Goal: Information Seeking & Learning: Learn about a topic

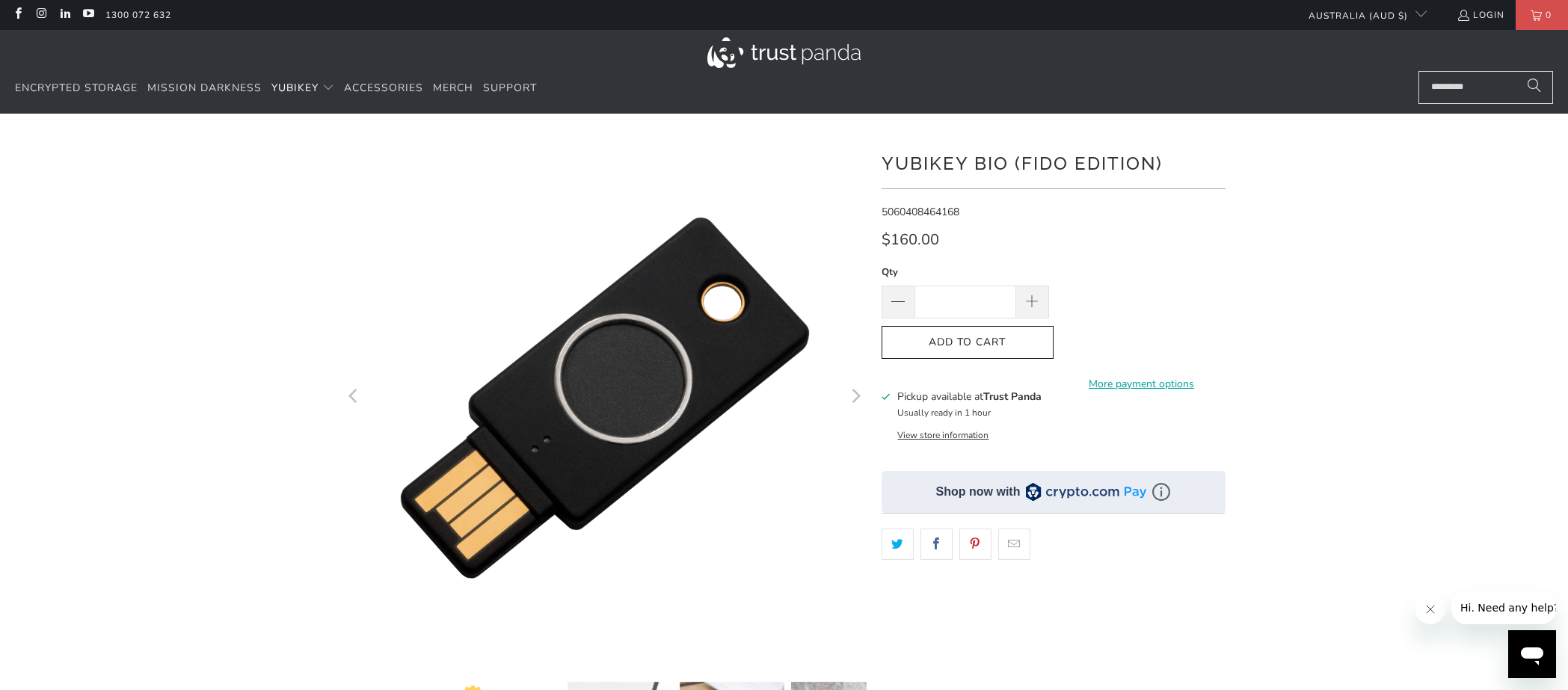
click at [993, 162] on h1 "YubiKey Bio (FIDO Edition)" at bounding box center [1054, 162] width 344 height 29
drag, startPoint x: 993, startPoint y: 162, endPoint x: 930, endPoint y: 166, distance: 63.1
click at [944, 165] on h1 "YubiKey Bio (FIDO Edition)" at bounding box center [1054, 162] width 344 height 29
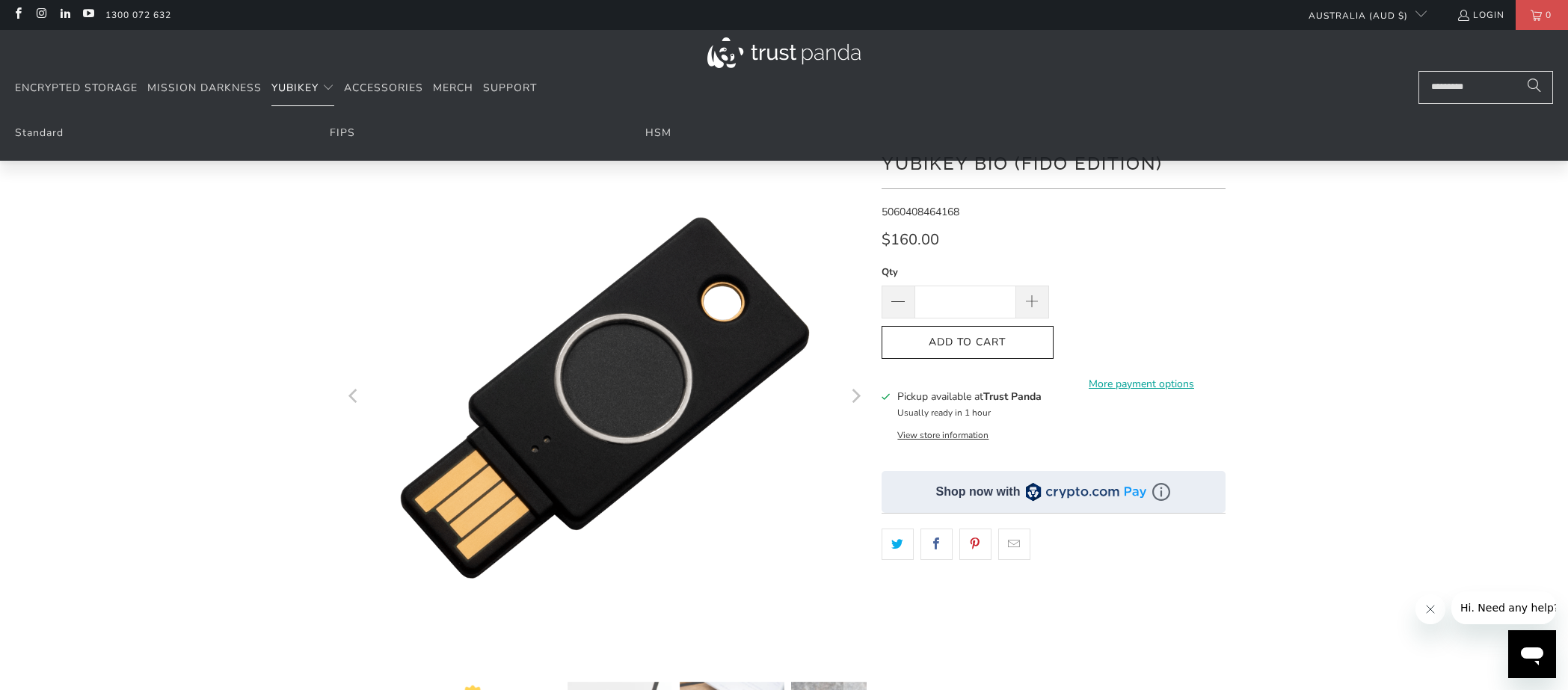
click at [297, 83] on span "YubiKey" at bounding box center [295, 87] width 47 height 14
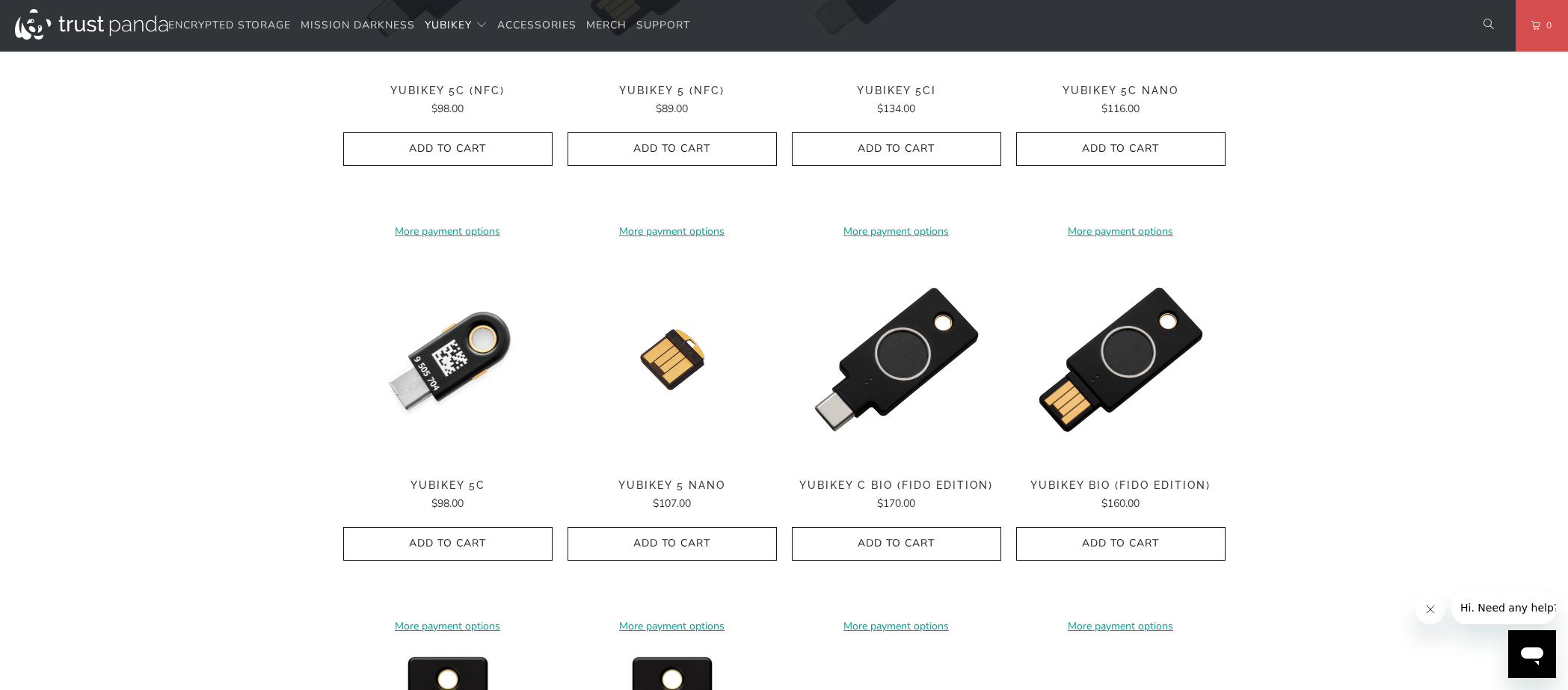
scroll to position [972, 0]
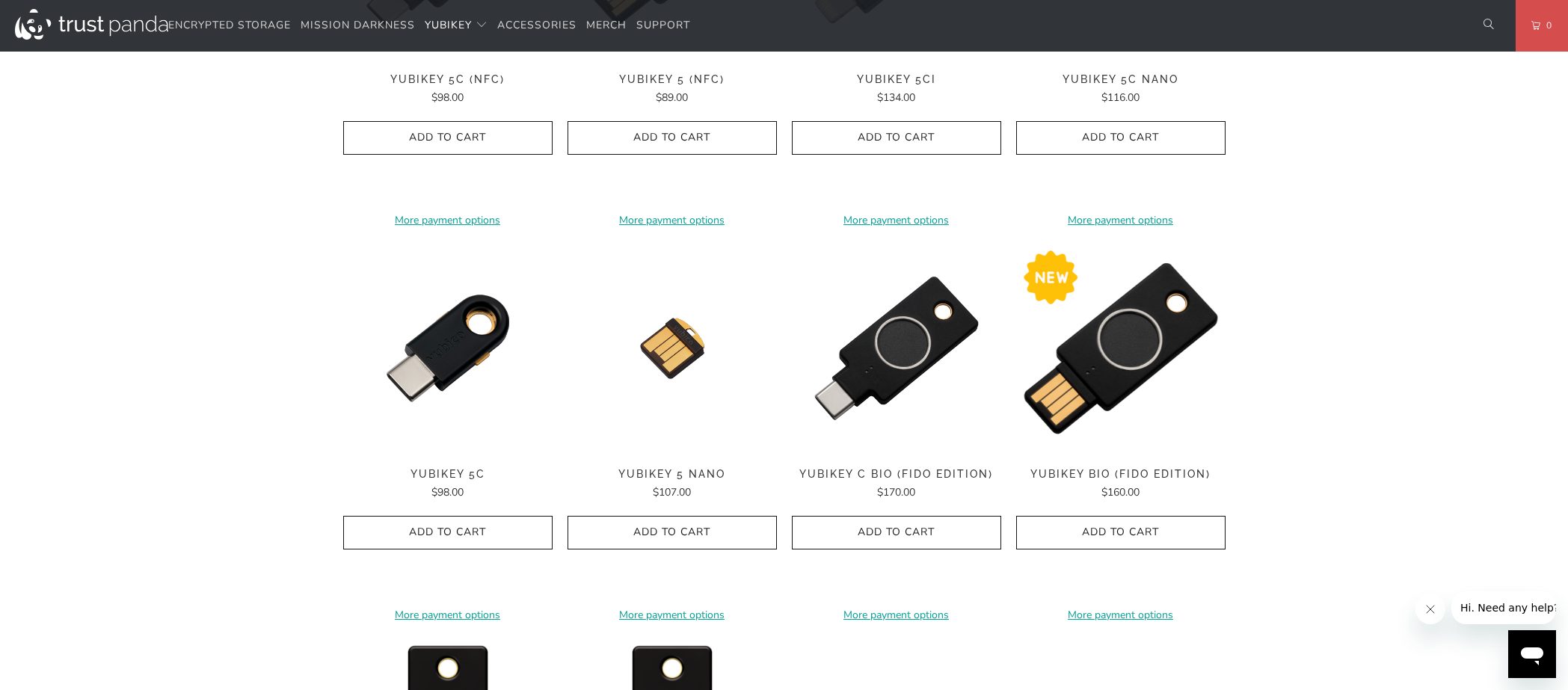
click at [1168, 324] on img at bounding box center [1120, 347] width 209 height 209
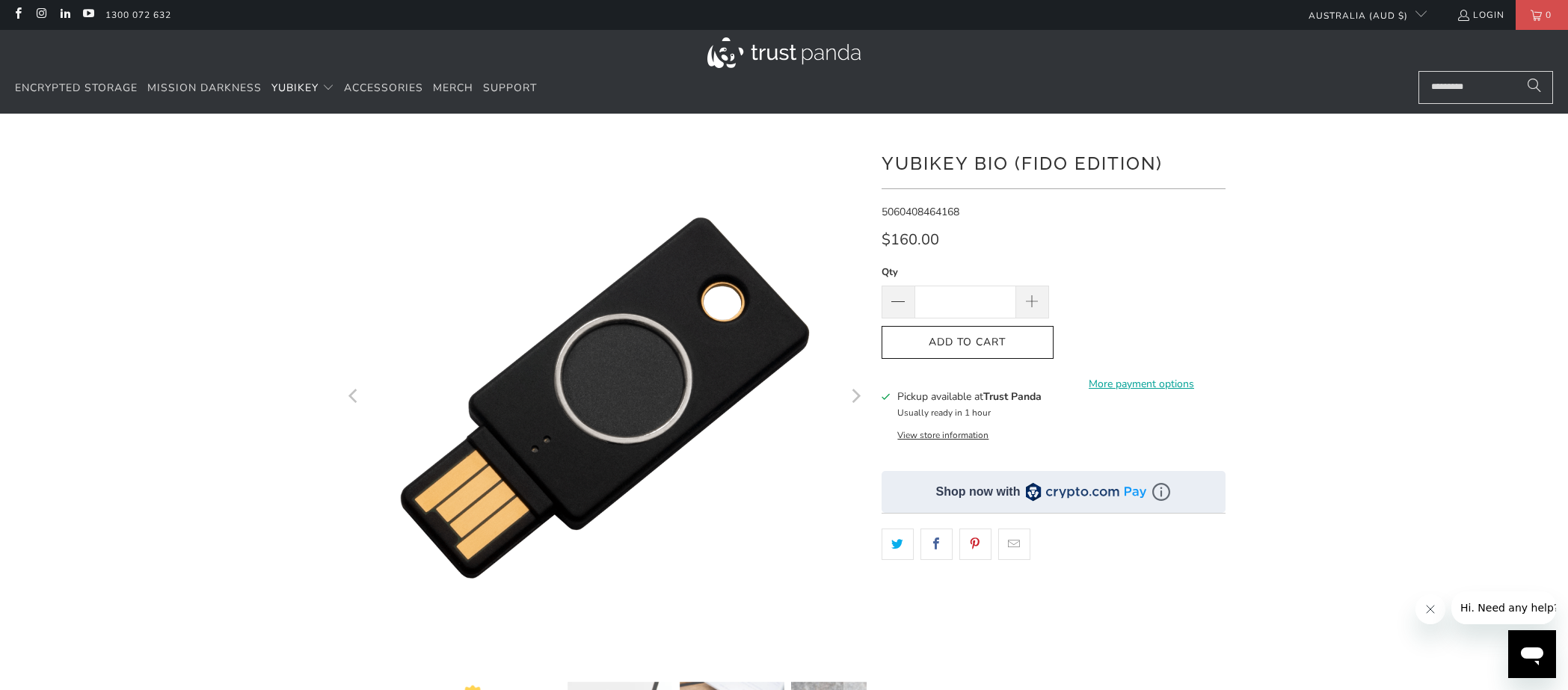
click at [1083, 165] on h1 "YubiKey Bio (FIDO Edition)" at bounding box center [1054, 162] width 344 height 29
copy div "YubiKey Bio (FIDO Edition)"
click at [297, 188] on div at bounding box center [784, 513] width 1568 height 754
